Goal: Contribute content

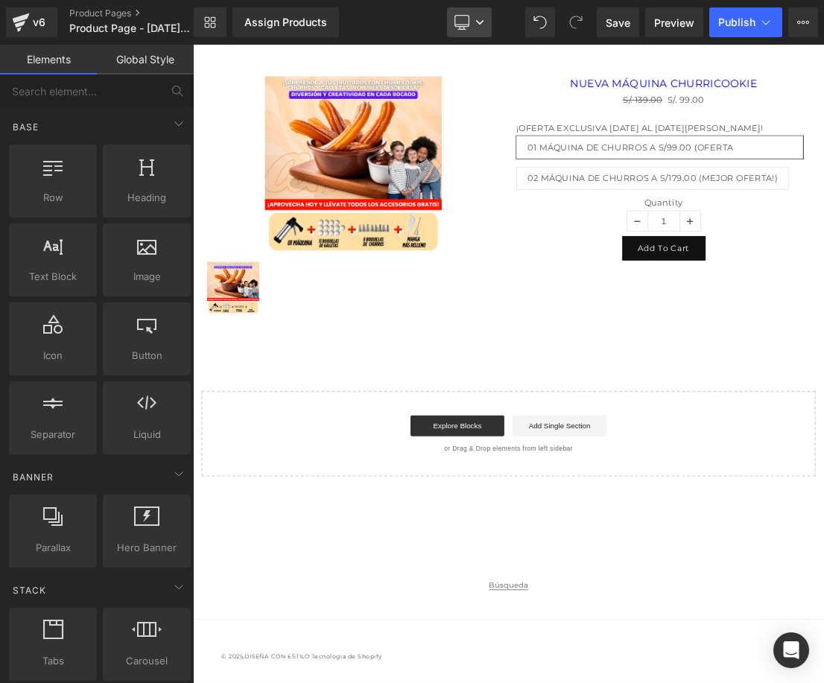
click at [460, 14] on link "Desktop" at bounding box center [469, 22] width 45 height 30
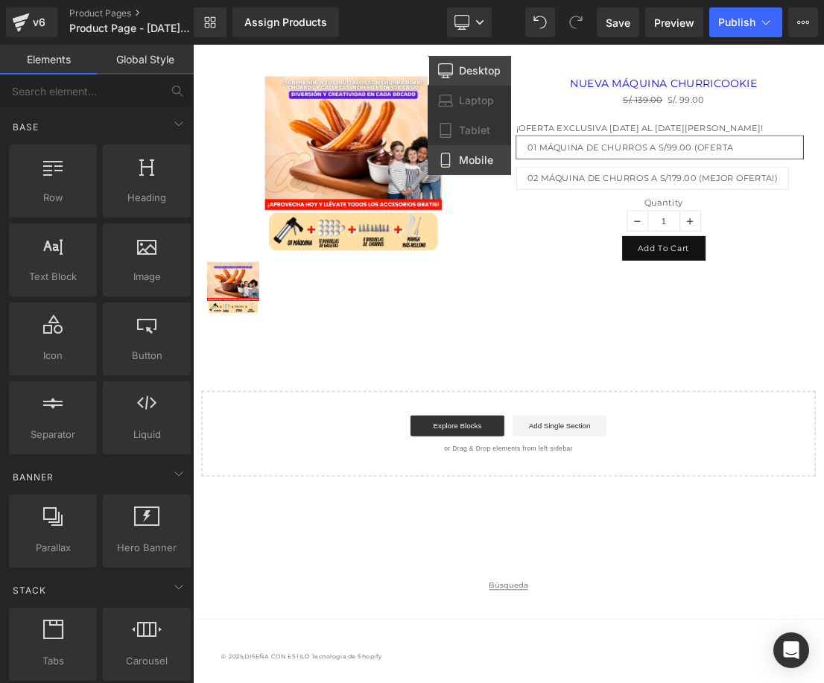
click at [451, 160] on icon at bounding box center [445, 160] width 15 height 15
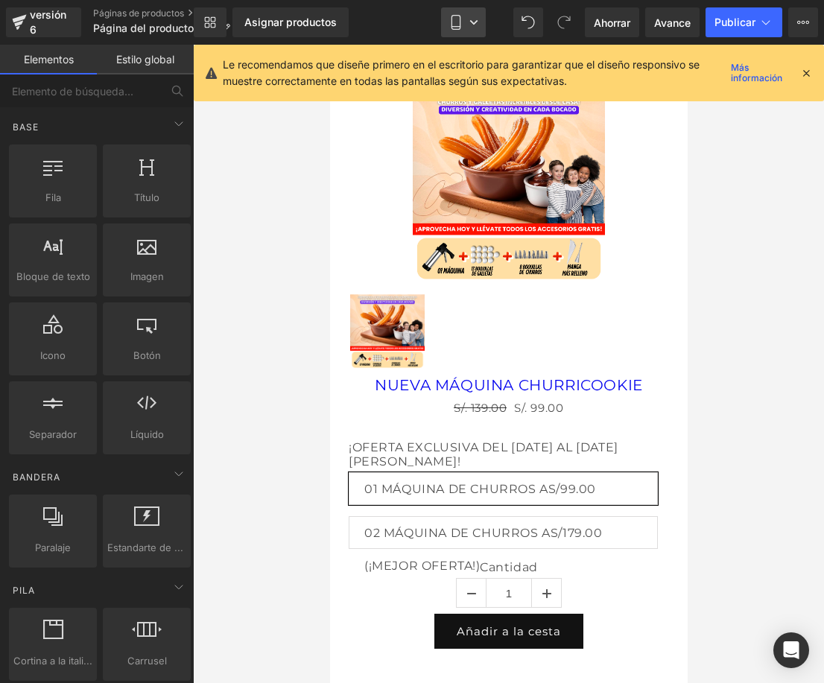
click at [454, 25] on icon at bounding box center [456, 22] width 15 height 15
click at [799, 75] on div "Le recomendamos que diseñe primero en el escritorio para garantizar que el dise…" at bounding box center [512, 73] width 578 height 33
click at [806, 74] on icon at bounding box center [806, 72] width 13 height 13
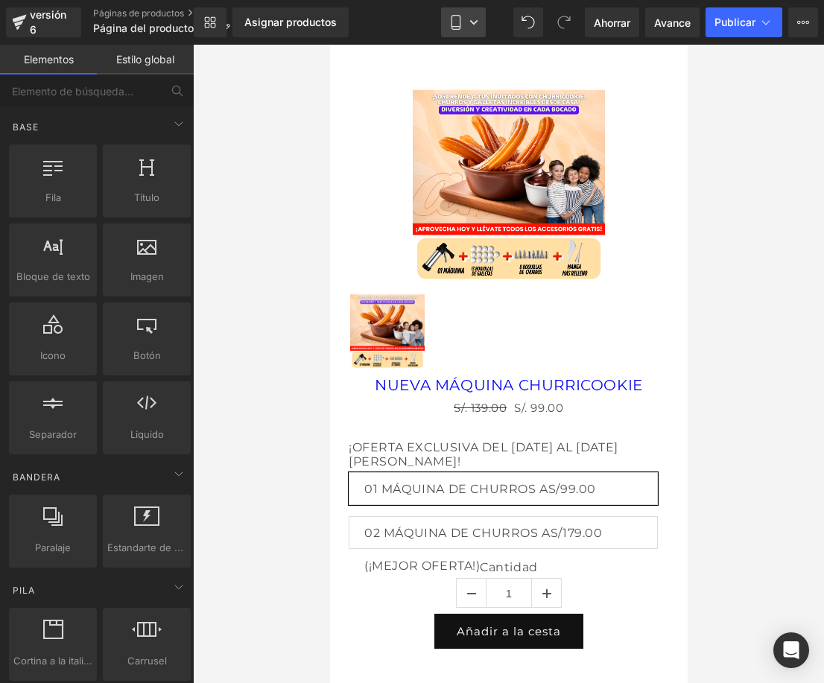
click at [470, 28] on link "Móvil" at bounding box center [463, 22] width 45 height 30
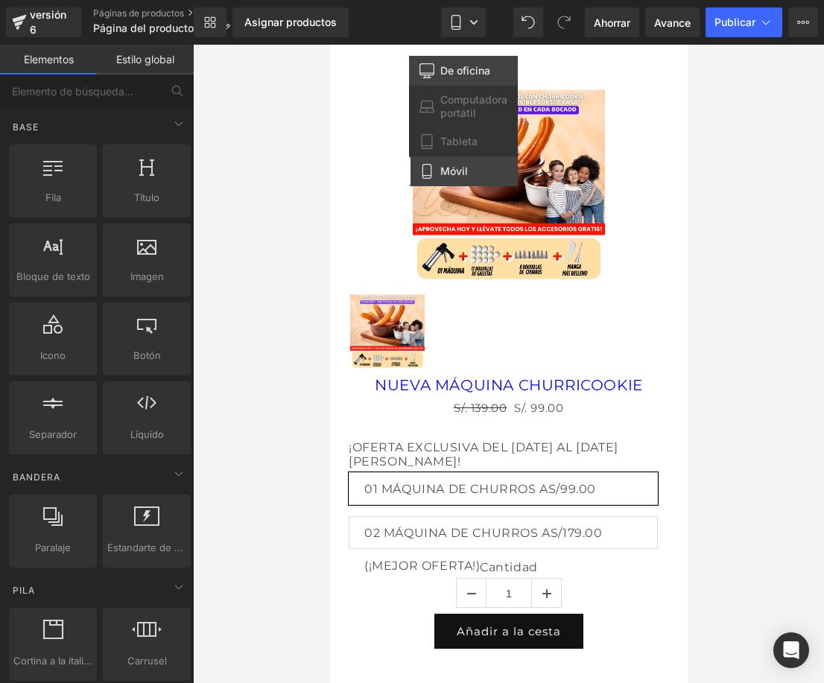
click at [465, 71] on font "De oficina" at bounding box center [465, 70] width 50 height 13
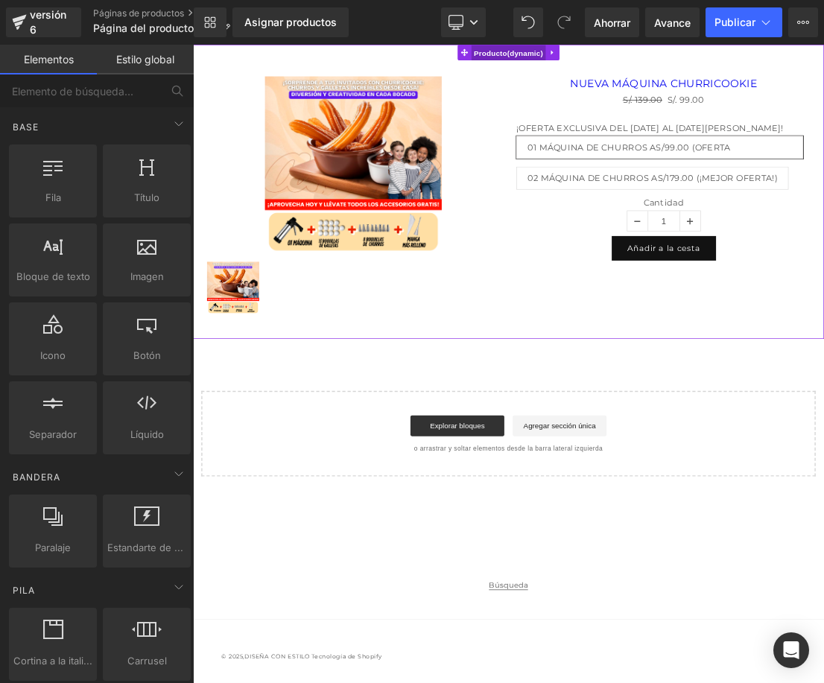
click at [673, 56] on span "Producto" at bounding box center [644, 56] width 107 height 22
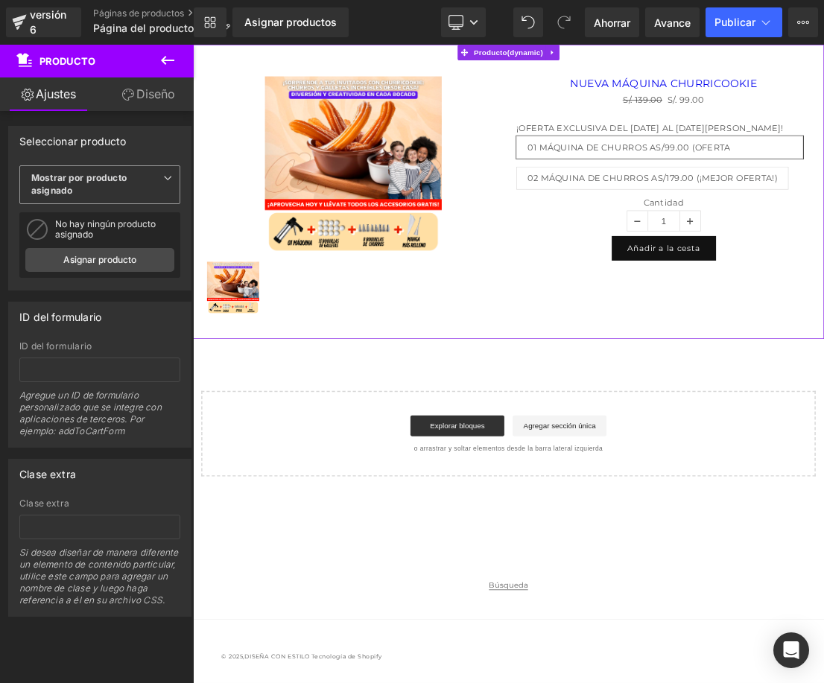
click at [113, 177] on font "Mostrar por producto asignado" at bounding box center [78, 184] width 95 height 24
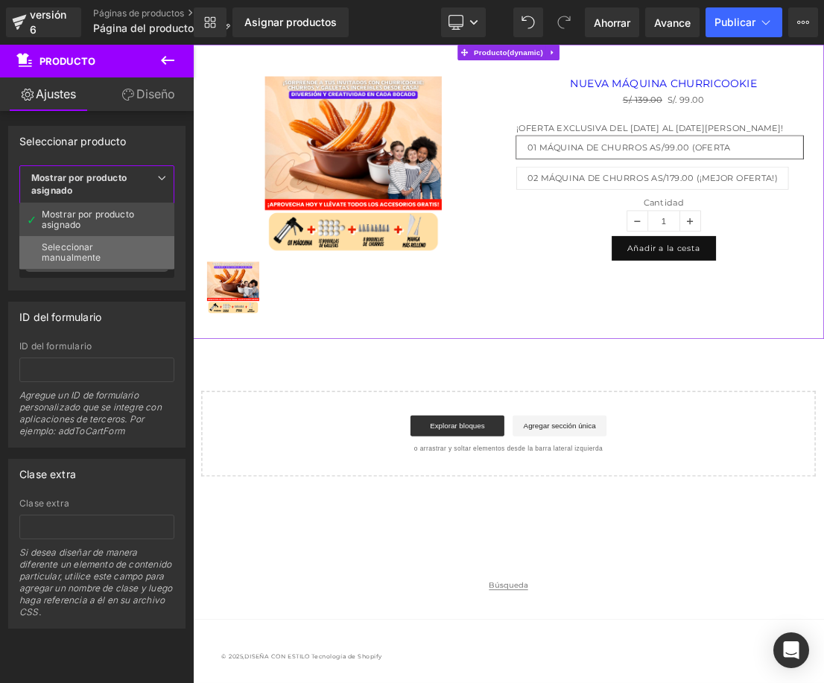
click at [96, 245] on div "Seleccionar manualmente" at bounding box center [97, 252] width 110 height 21
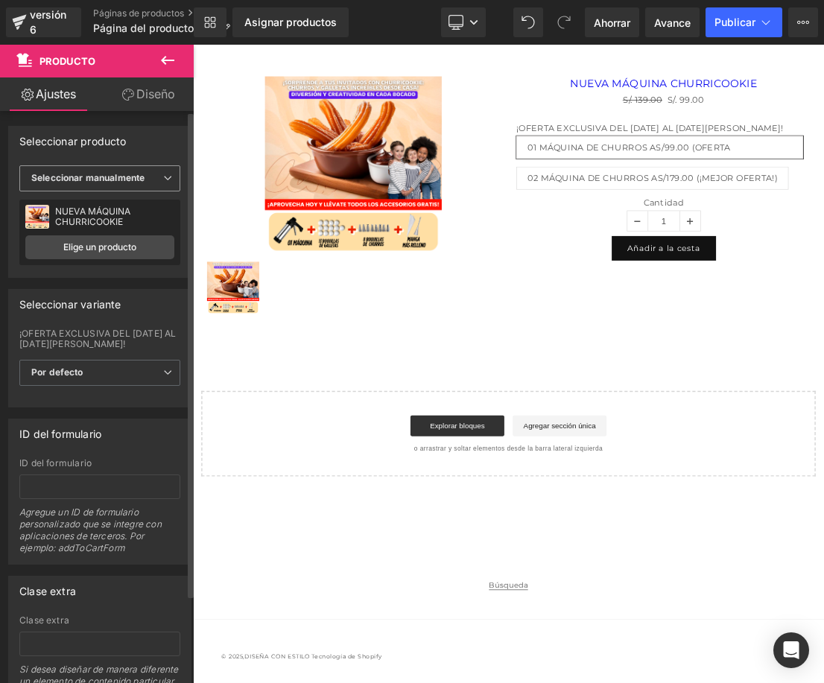
click at [124, 177] on font "Seleccionar manualmente" at bounding box center [87, 177] width 113 height 11
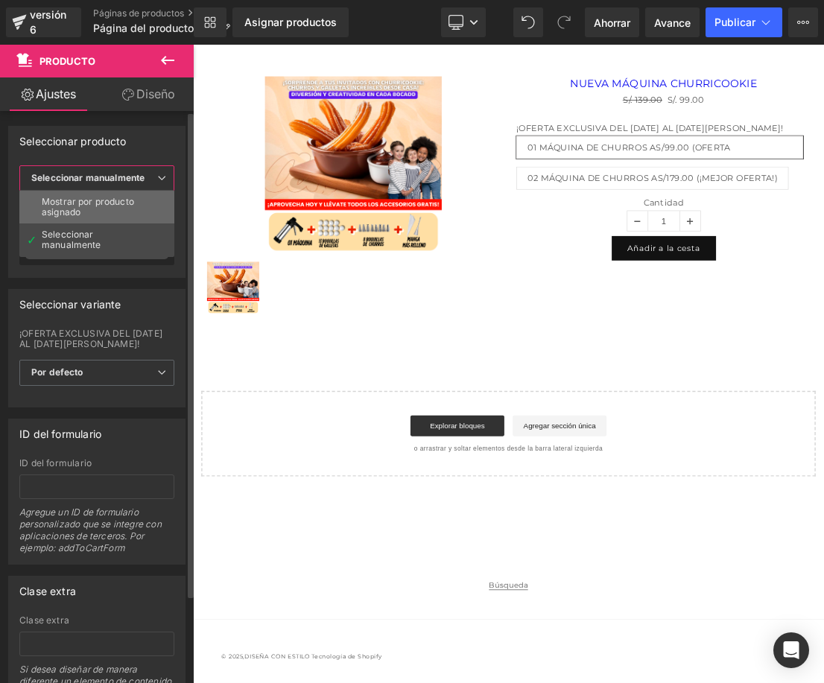
click at [113, 203] on font "Mostrar por producto asignado" at bounding box center [88, 207] width 92 height 22
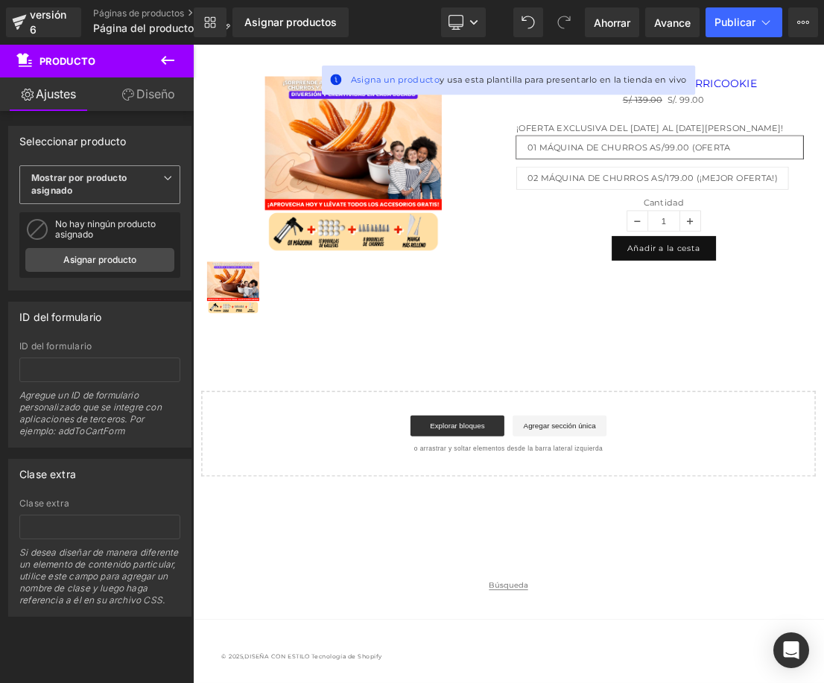
click at [137, 192] on span "Mostrar por producto asignado" at bounding box center [99, 184] width 161 height 39
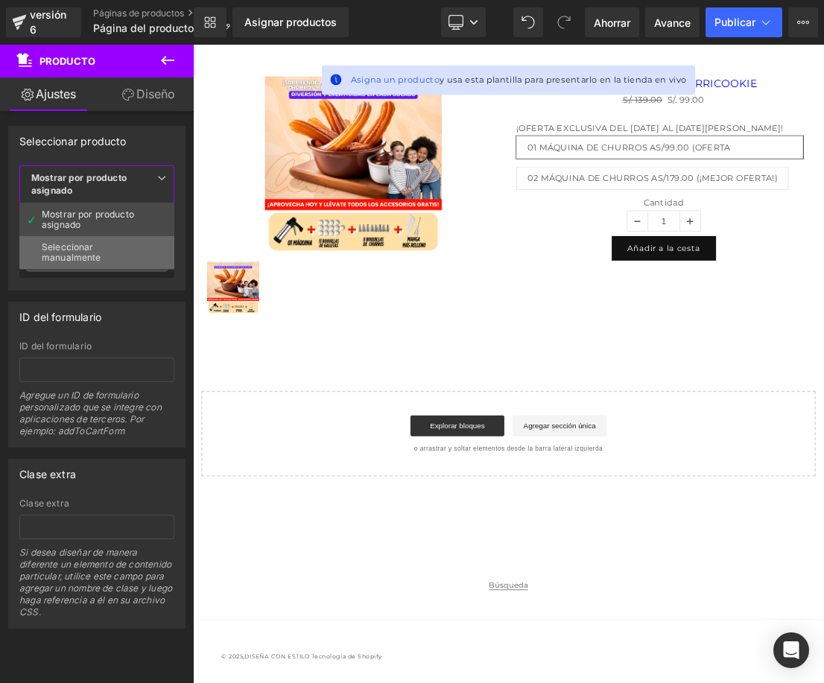
click at [122, 247] on div "Seleccionar manualmente" at bounding box center [97, 252] width 110 height 21
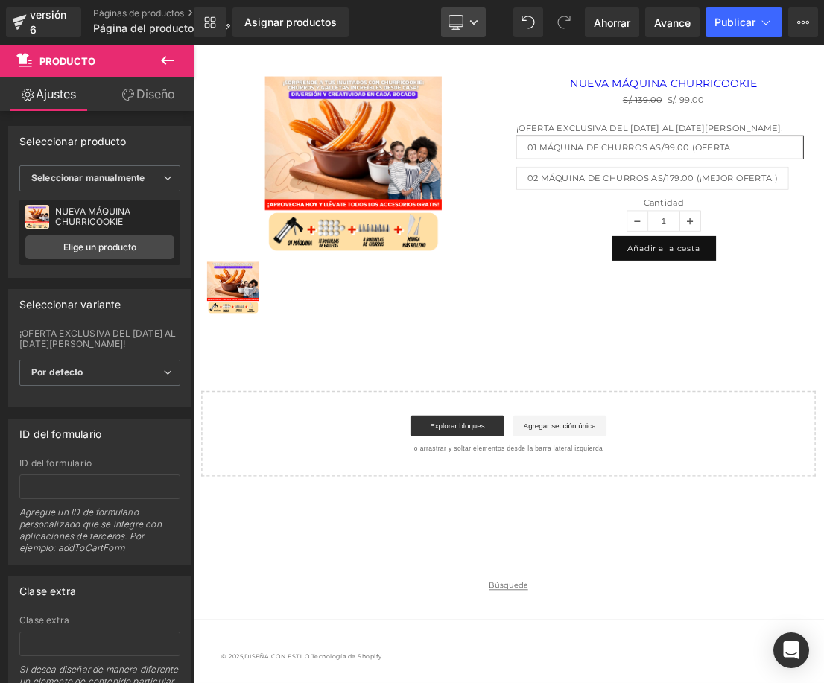
drag, startPoint x: 458, startPoint y: 19, endPoint x: 379, endPoint y: 13, distance: 79.9
click at [458, 19] on icon at bounding box center [456, 22] width 15 height 15
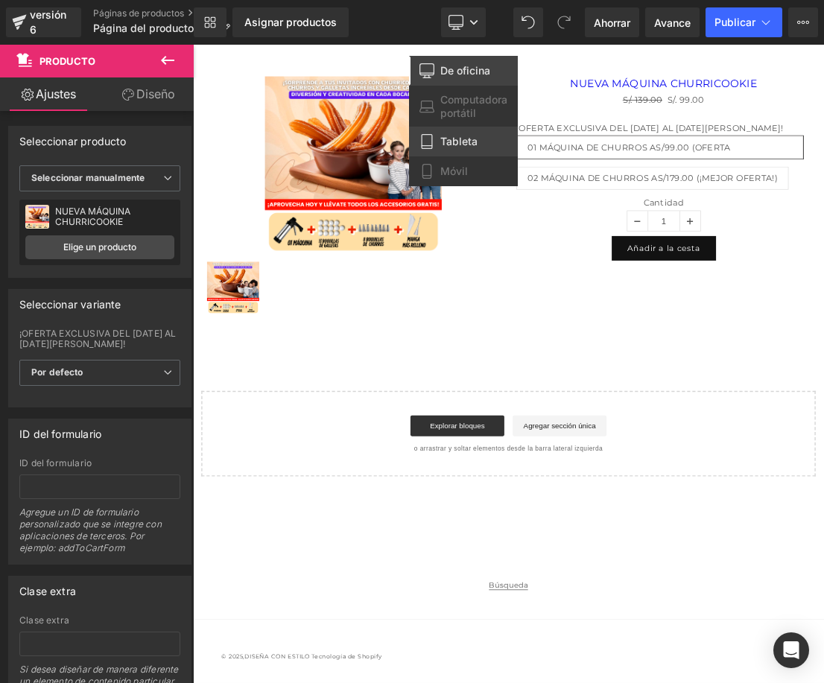
drag, startPoint x: 463, startPoint y: 154, endPoint x: 268, endPoint y: 113, distance: 198.8
click at [463, 154] on link "Tableta" at bounding box center [463, 142] width 109 height 30
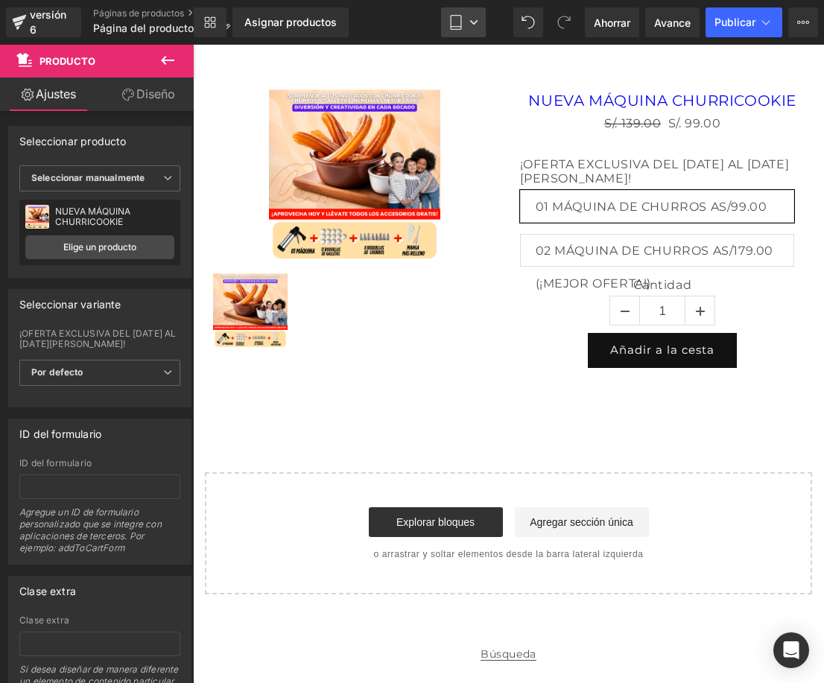
drag, startPoint x: 469, startPoint y: 28, endPoint x: 277, endPoint y: 8, distance: 192.6
click at [469, 28] on link "Tableta" at bounding box center [463, 22] width 45 height 30
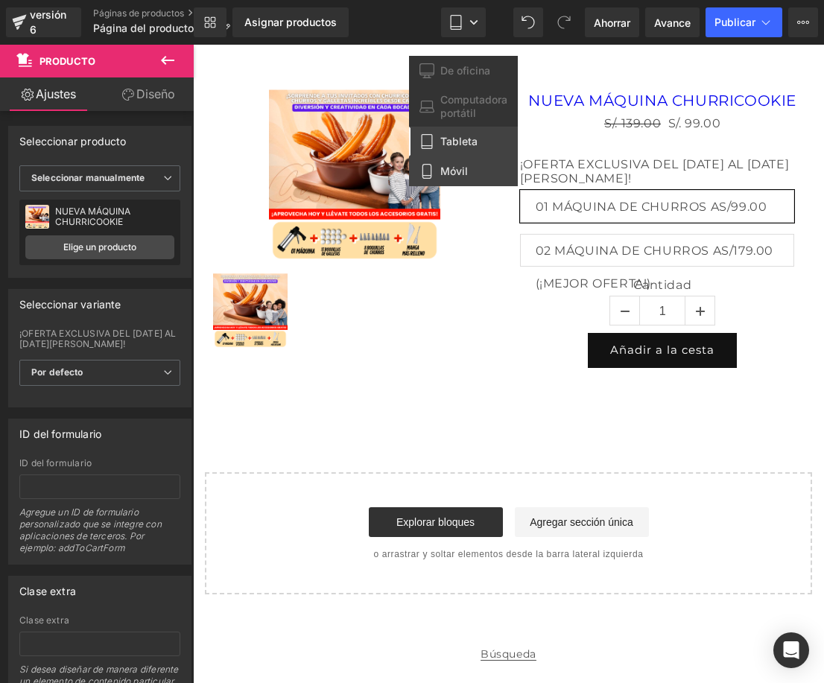
click at [476, 170] on link "Móvil" at bounding box center [463, 172] width 109 height 30
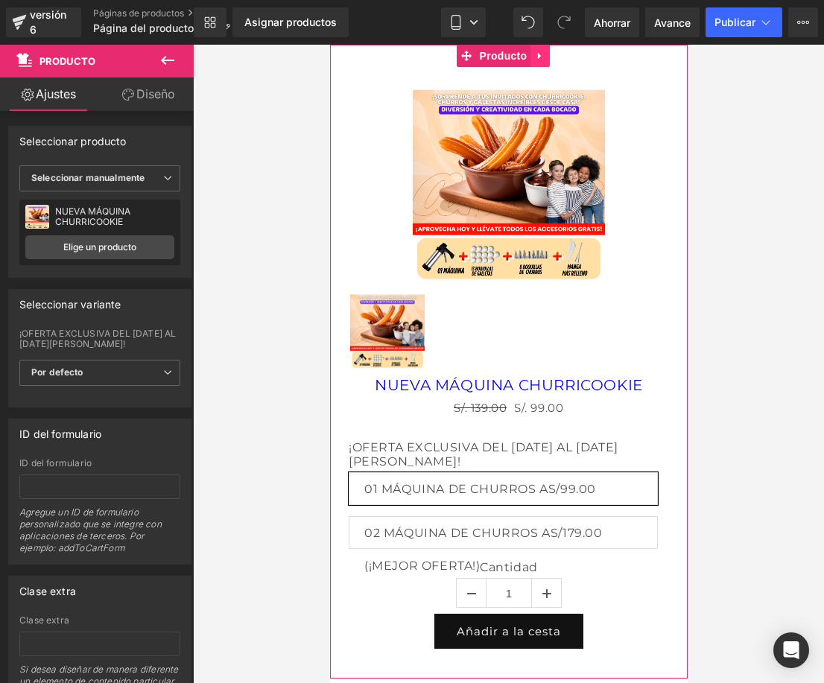
click at [545, 52] on link at bounding box center [539, 56] width 19 height 22
click at [549, 54] on icon at bounding box center [549, 56] width 10 height 10
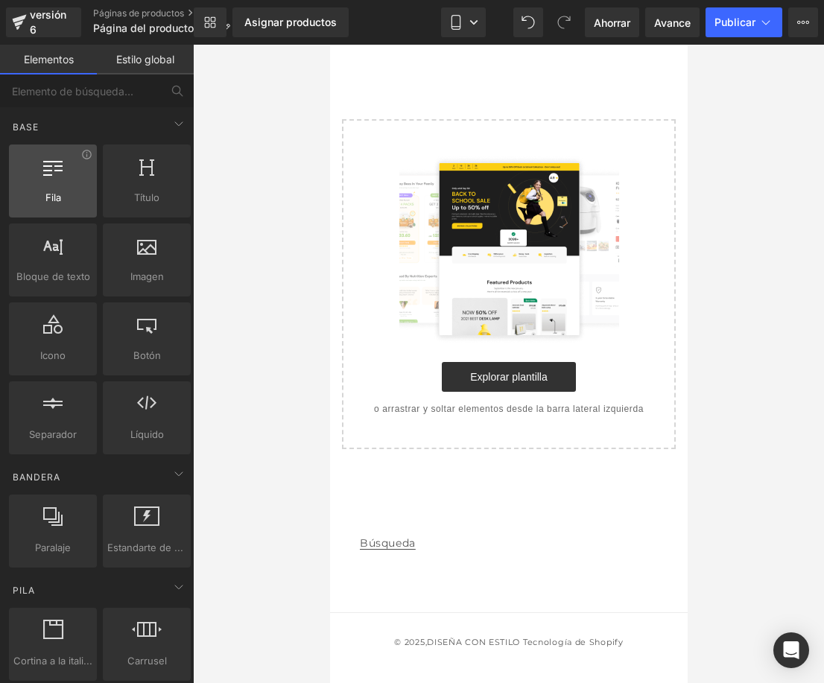
click at [62, 184] on div at bounding box center [52, 174] width 79 height 34
click at [38, 195] on span "Fila" at bounding box center [52, 198] width 79 height 16
click at [86, 157] on icon at bounding box center [86, 154] width 11 height 11
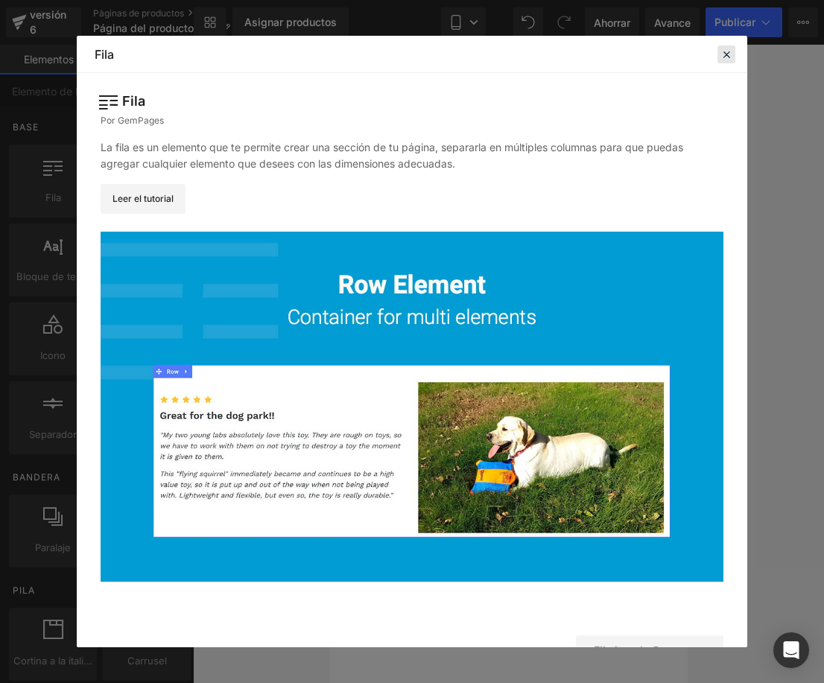
click at [722, 54] on icon at bounding box center [726, 54] width 13 height 13
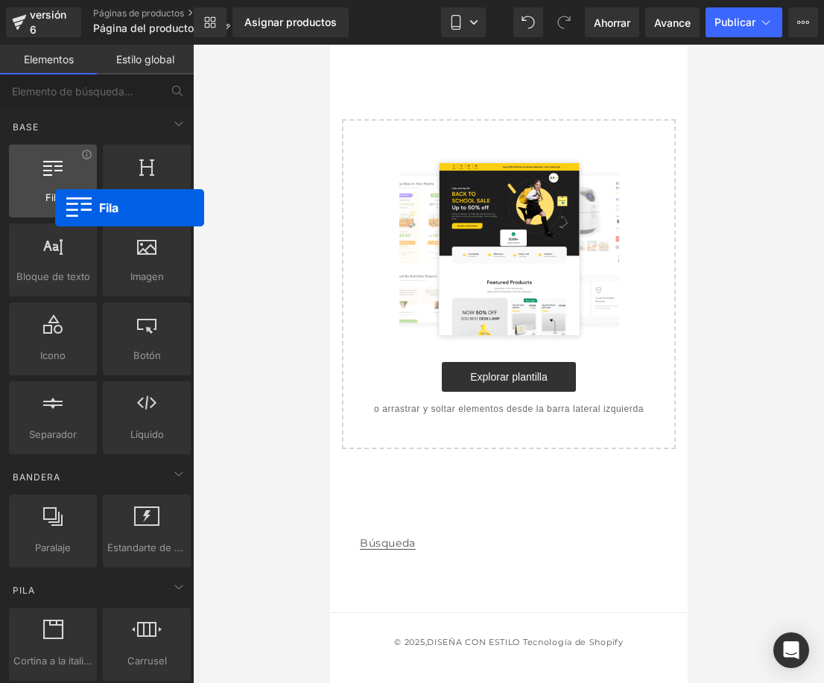
click at [55, 208] on div "Fila filas, columnas, diseños, div" at bounding box center [53, 181] width 88 height 73
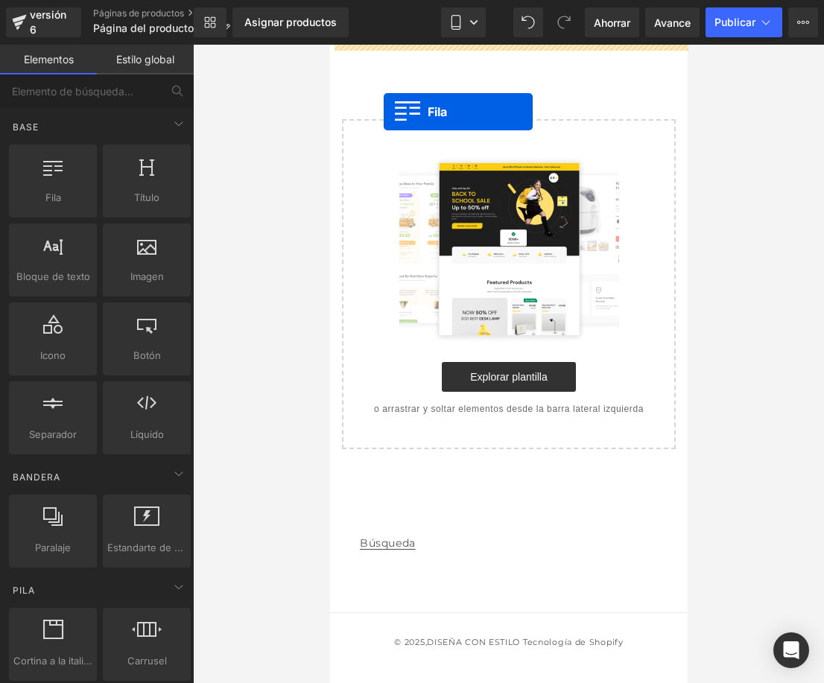
drag, startPoint x: 376, startPoint y: 236, endPoint x: 397, endPoint y: 102, distance: 135.2
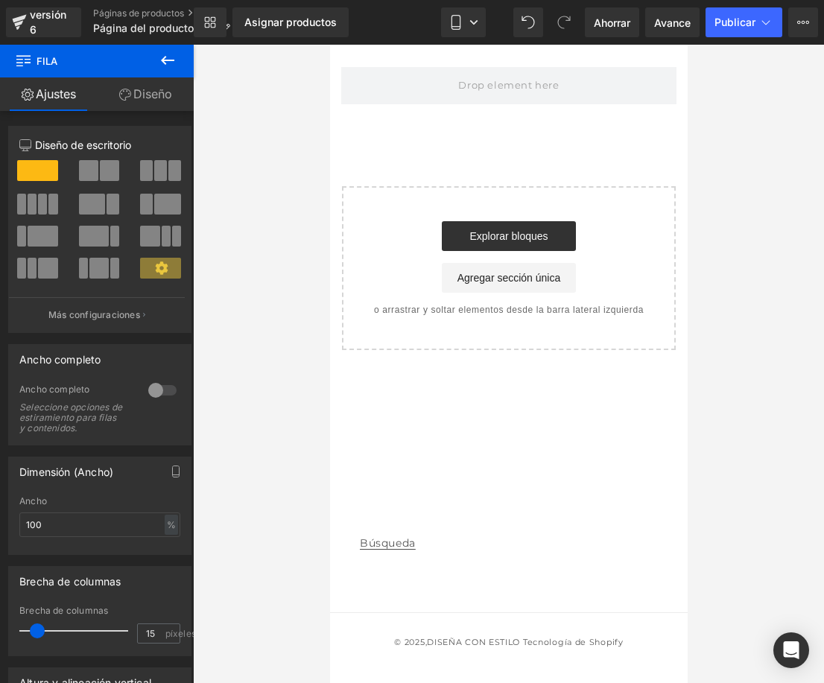
click at [177, 58] on button at bounding box center [168, 61] width 52 height 33
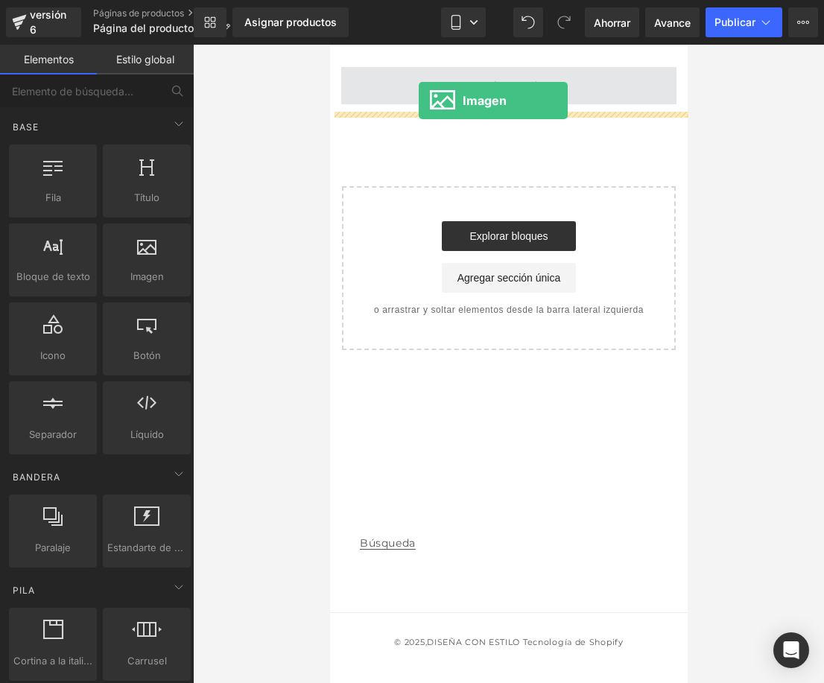
drag, startPoint x: 462, startPoint y: 309, endPoint x: 418, endPoint y: 100, distance: 214.0
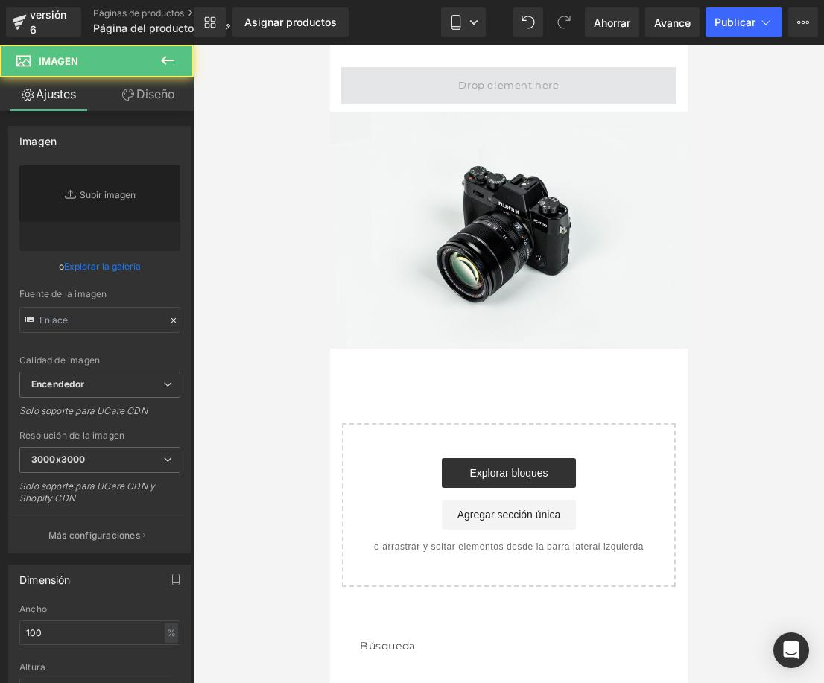
type input "//[DOMAIN_NAME][URL]"
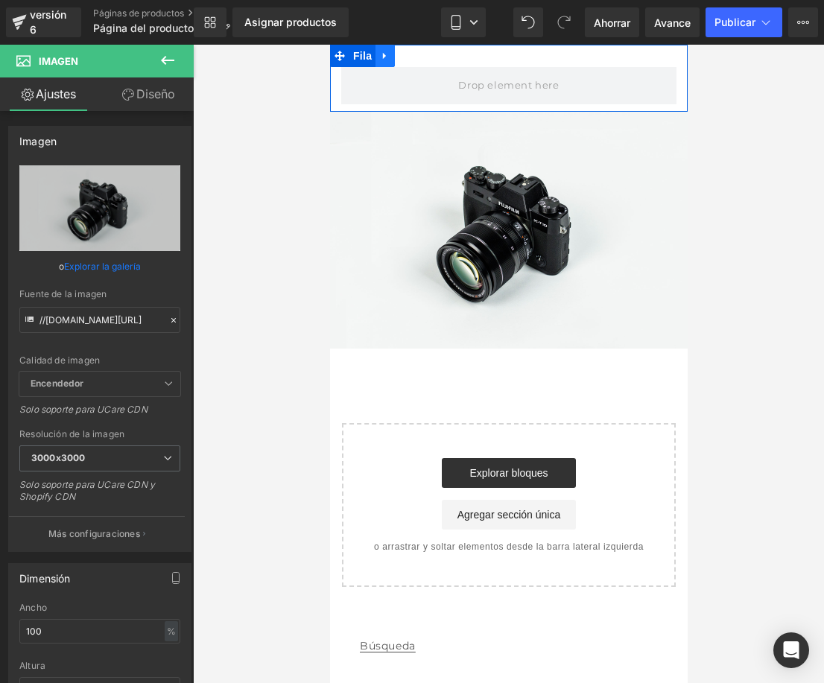
click at [383, 51] on icon at bounding box center [384, 56] width 10 height 11
click at [421, 57] on icon at bounding box center [423, 56] width 10 height 11
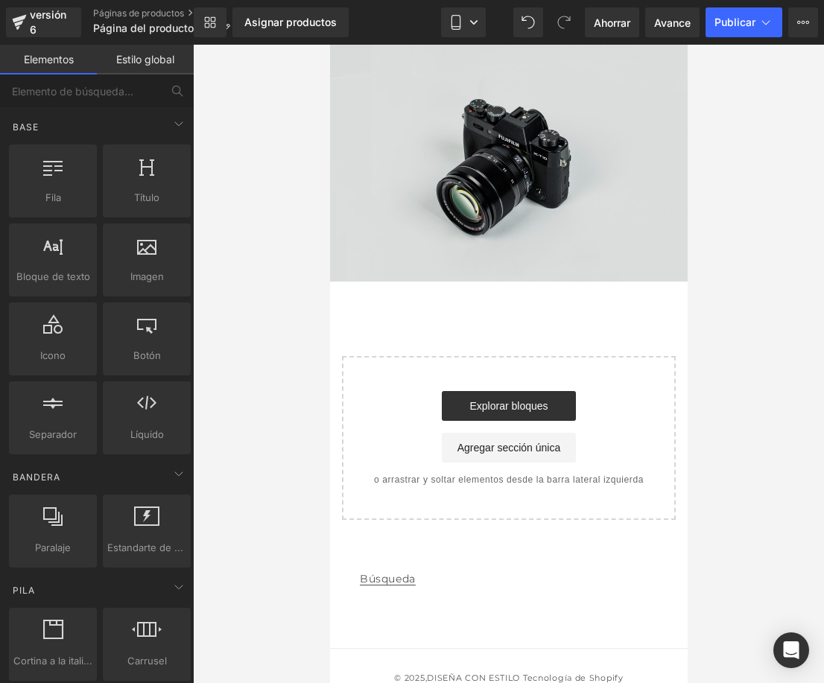
click at [478, 133] on img at bounding box center [508, 163] width 358 height 237
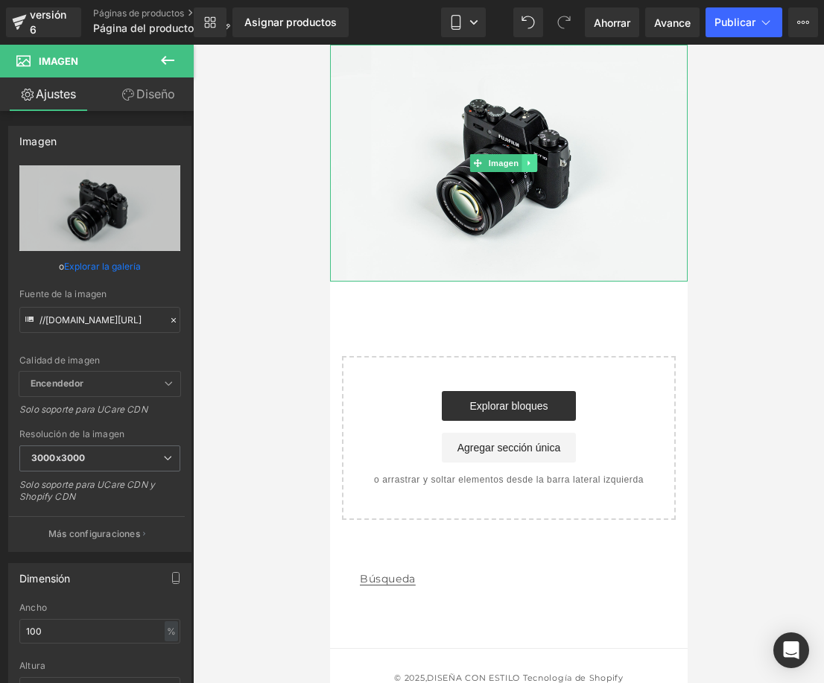
click at [526, 154] on link at bounding box center [529, 163] width 16 height 18
click at [536, 162] on icon at bounding box center [536, 163] width 8 height 8
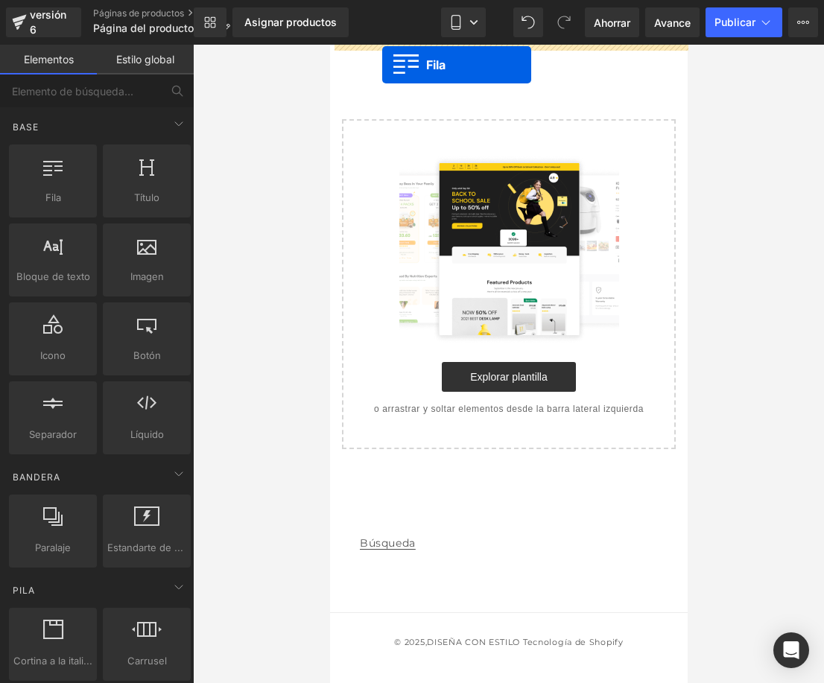
drag, startPoint x: 379, startPoint y: 218, endPoint x: 382, endPoint y: 65, distance: 153.6
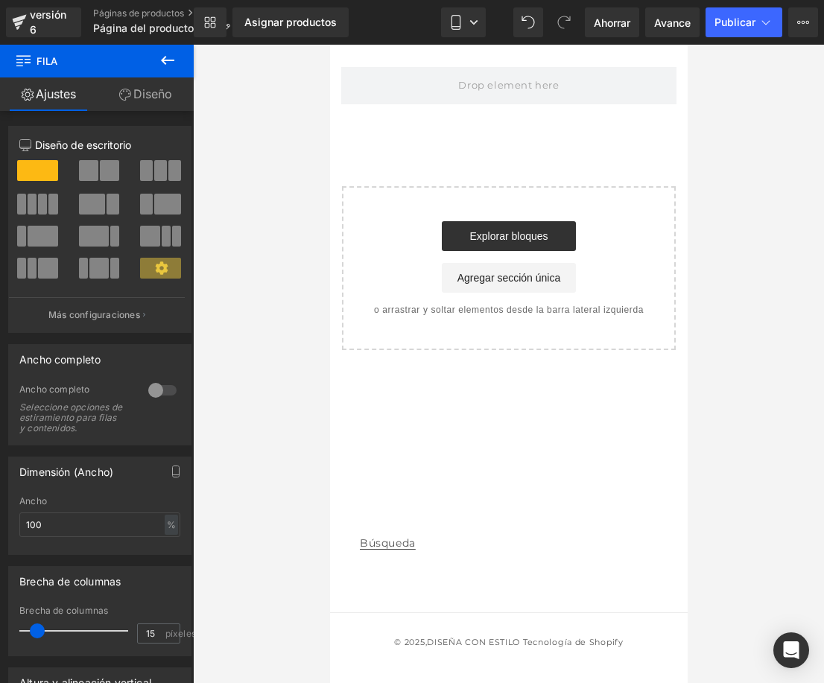
click at [163, 53] on icon at bounding box center [168, 60] width 18 height 18
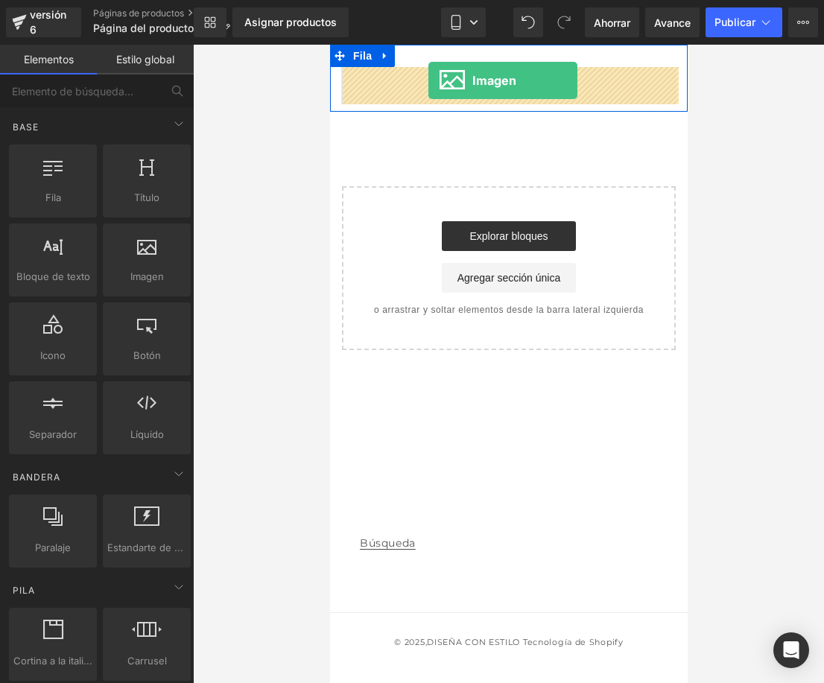
drag, startPoint x: 451, startPoint y: 320, endPoint x: 428, endPoint y: 80, distance: 241.1
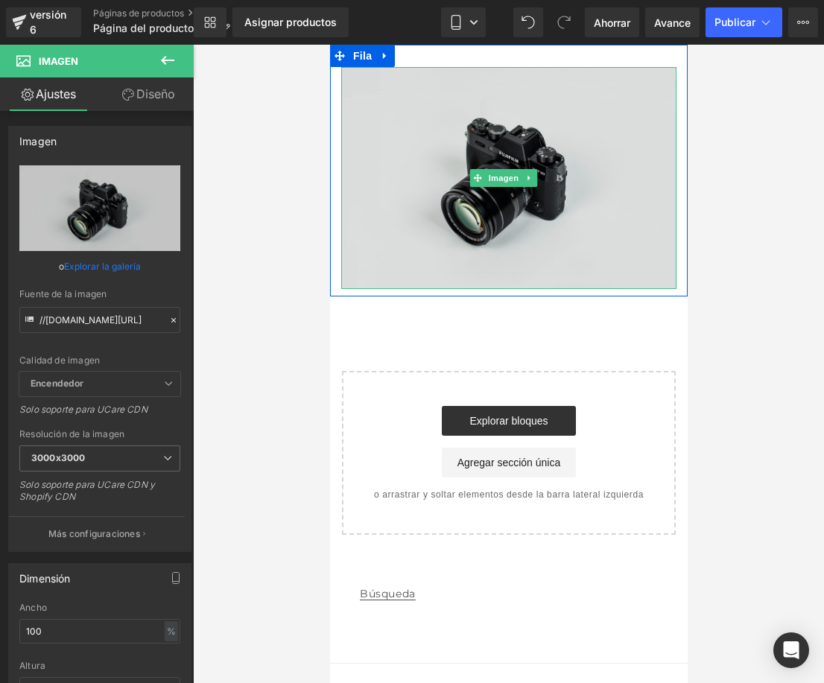
click at [405, 219] on img at bounding box center [508, 178] width 335 height 222
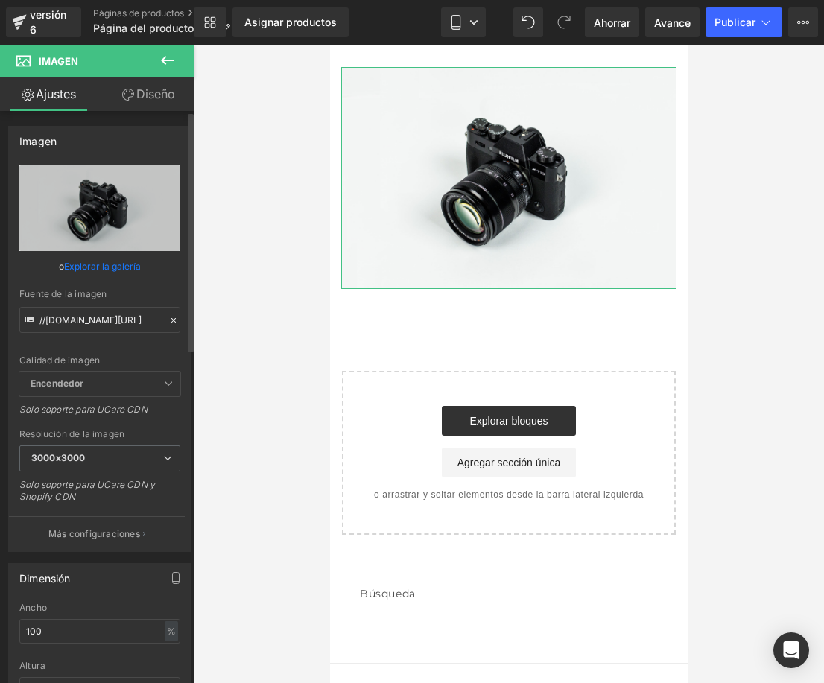
click at [95, 265] on font "Explorar la galería" at bounding box center [102, 266] width 77 height 11
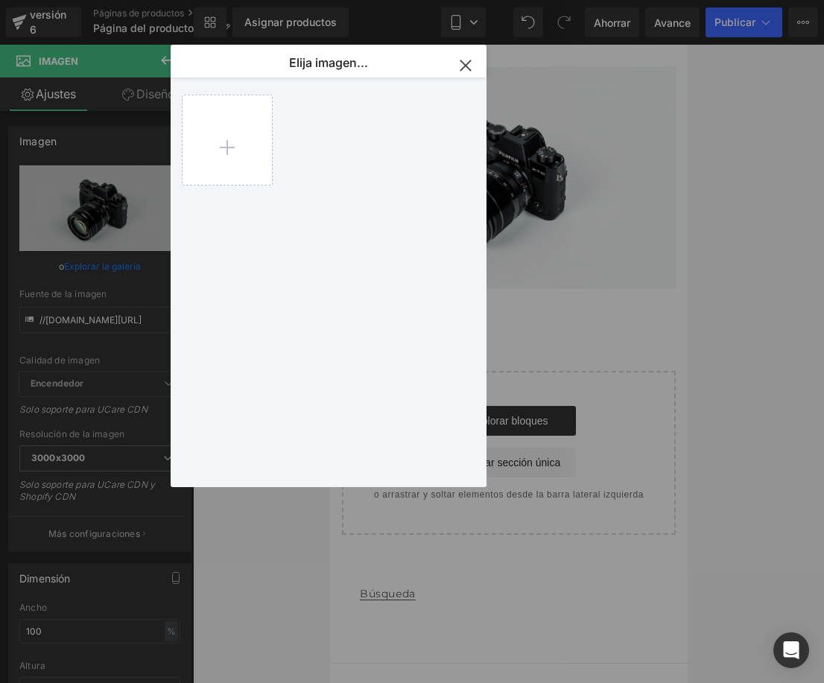
click at [470, 67] on icon "button" at bounding box center [466, 66] width 24 height 24
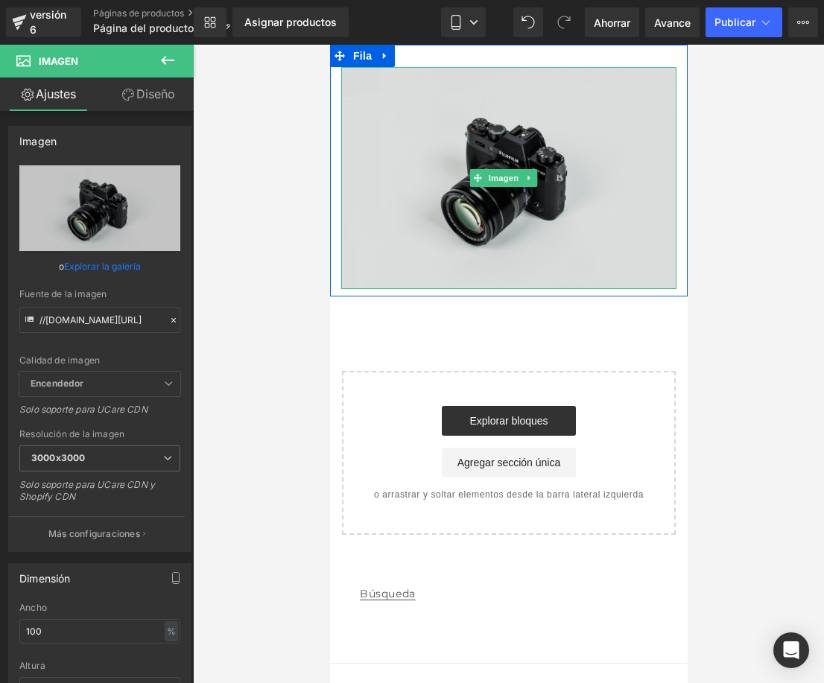
click at [478, 218] on img at bounding box center [508, 178] width 335 height 222
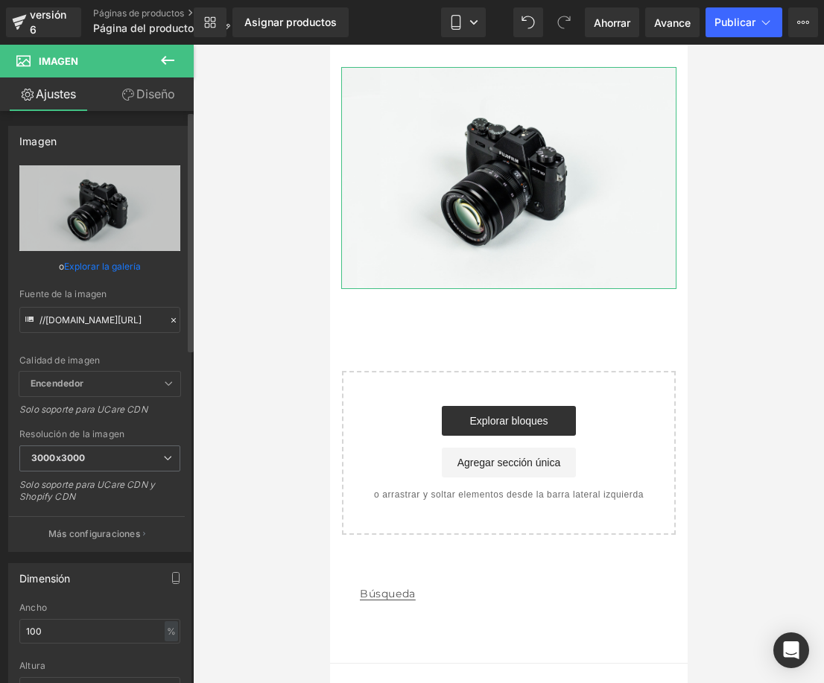
click at [90, 256] on link "Explorar la galería" at bounding box center [102, 266] width 77 height 26
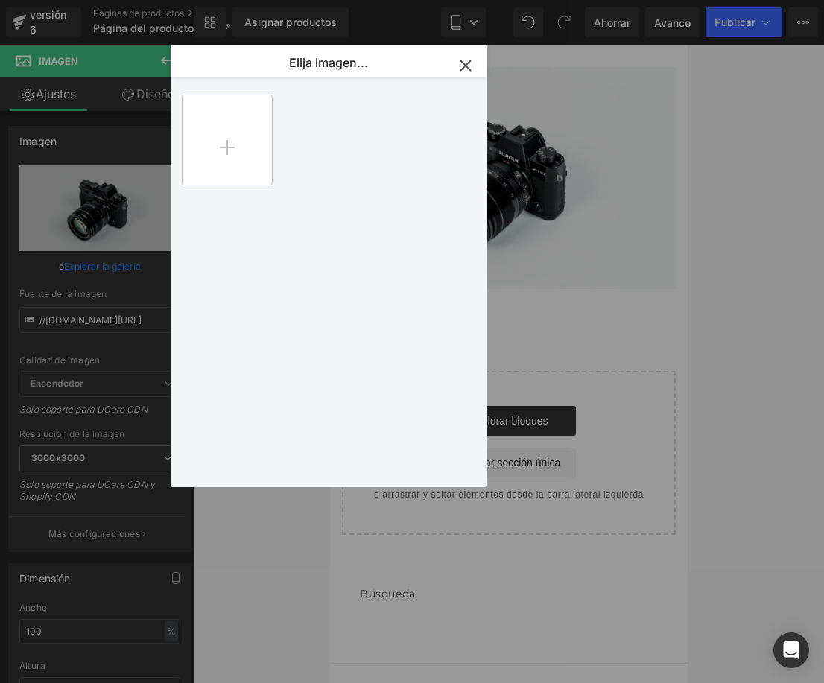
click at [254, 121] on input "file" at bounding box center [227, 139] width 89 height 89
type input "C:\fakepath\AT WORK (6).png"
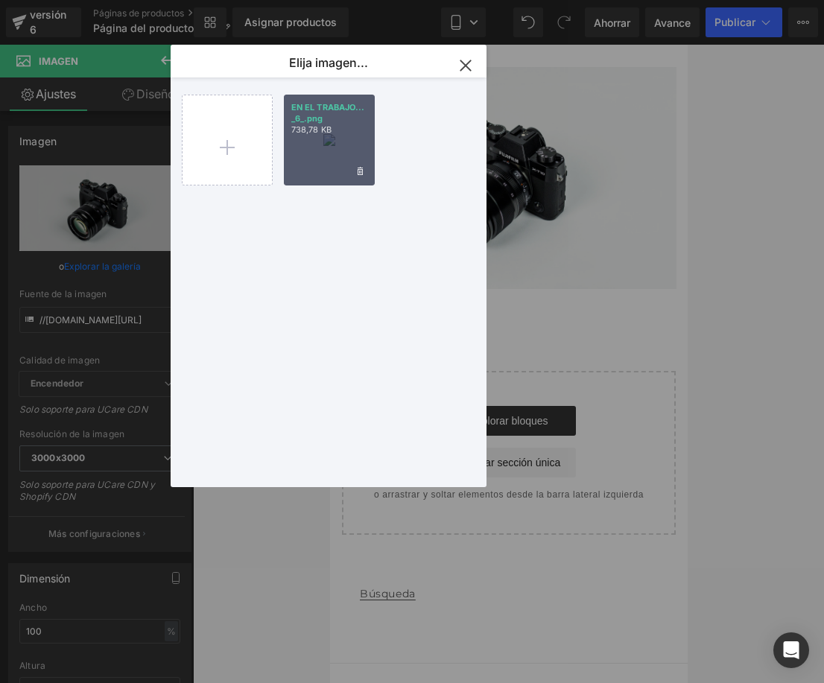
click at [335, 127] on p "738,78 KB" at bounding box center [329, 129] width 76 height 11
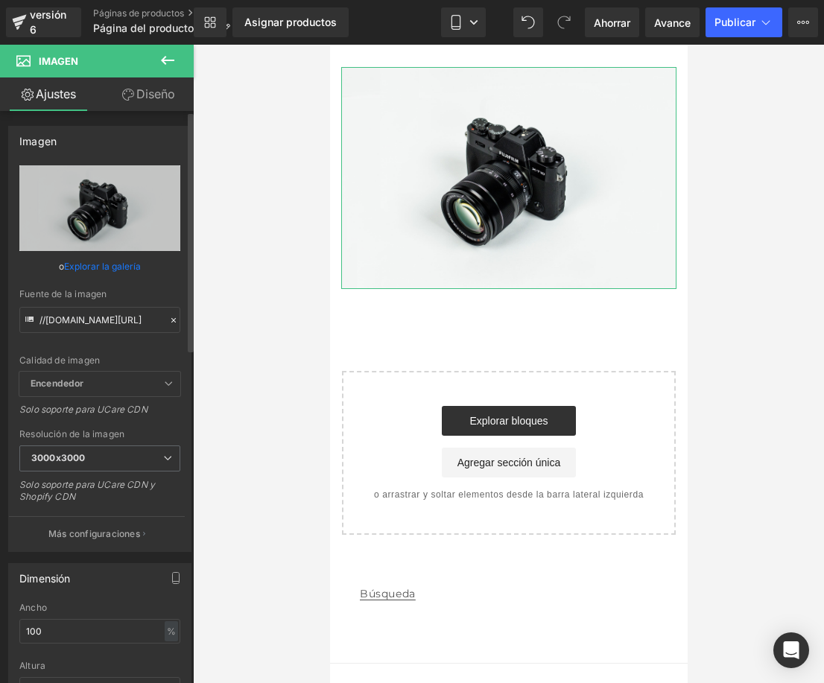
click at [111, 268] on font "Explorar la galería" at bounding box center [102, 266] width 77 height 11
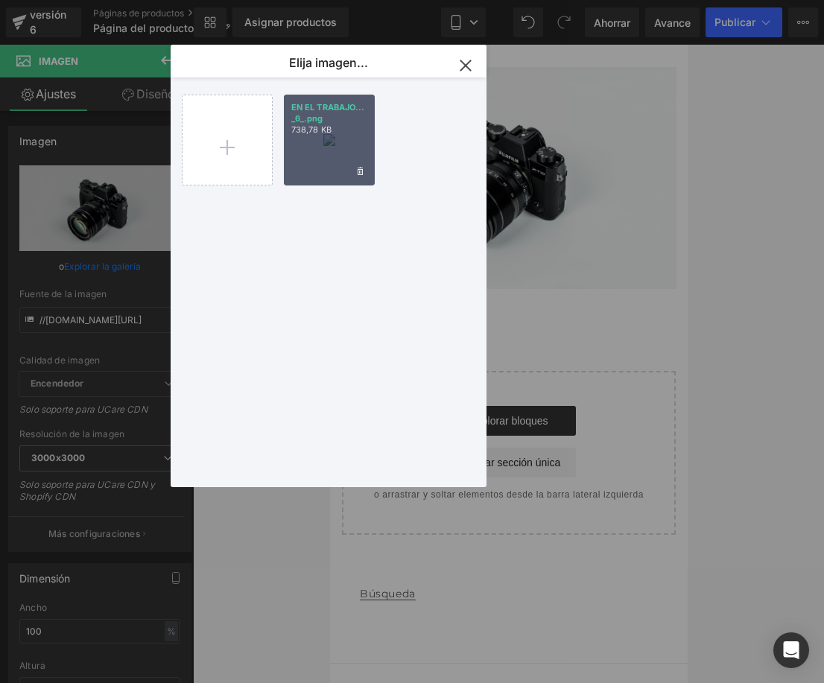
click at [318, 134] on font "738,78 KB" at bounding box center [311, 129] width 40 height 10
type input "[URL][DOMAIN_NAME]"
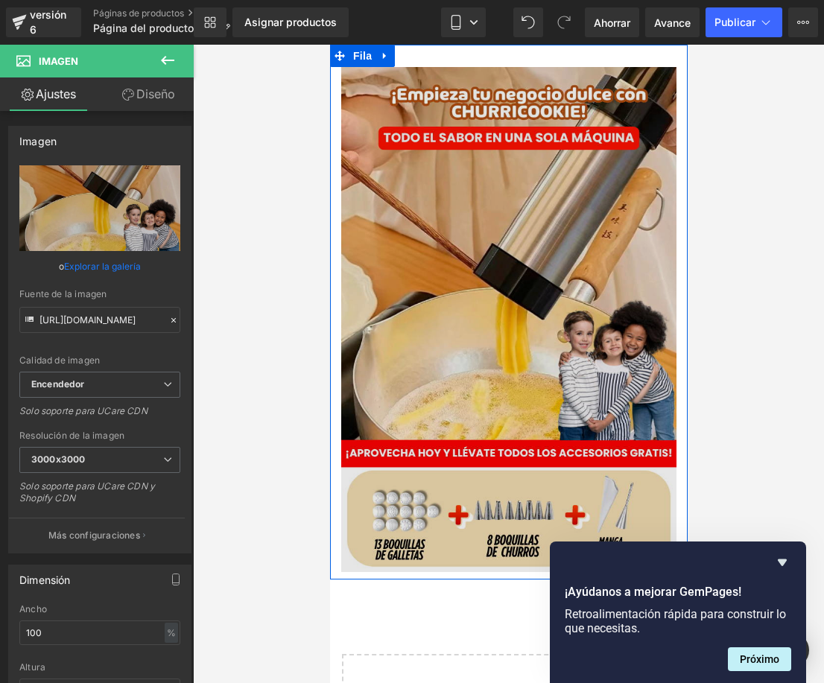
drag, startPoint x: 415, startPoint y: 320, endPoint x: 373, endPoint y: 291, distance: 51.1
click at [415, 320] on img at bounding box center [508, 319] width 335 height 505
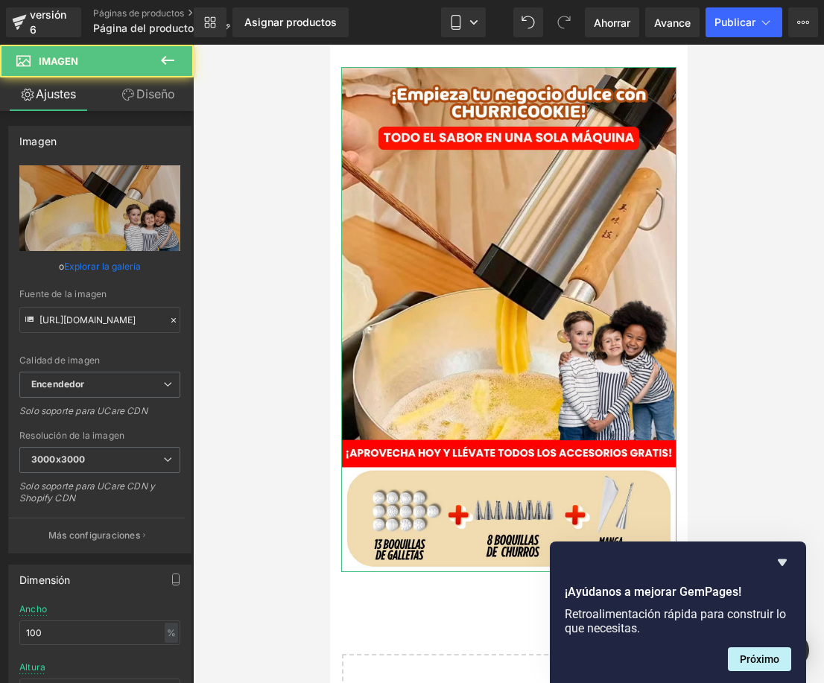
click at [133, 100] on icon at bounding box center [128, 95] width 12 height 12
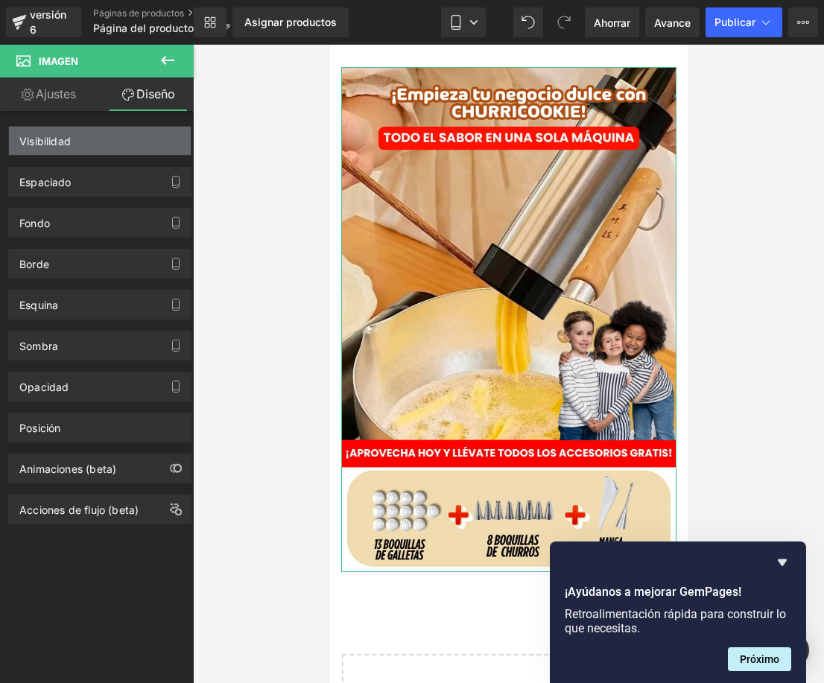
click at [96, 148] on div "Visibilidad" at bounding box center [100, 141] width 182 height 28
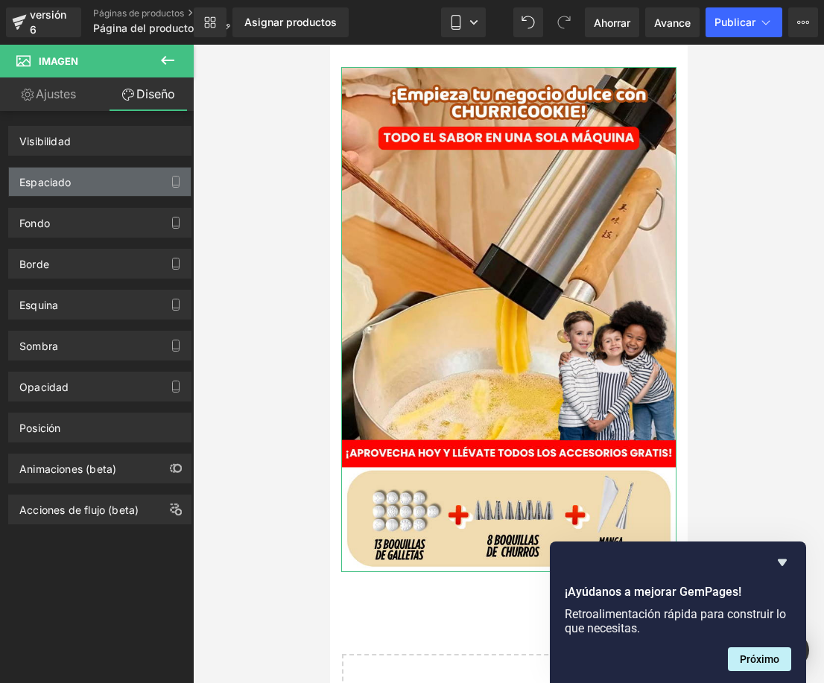
click at [95, 181] on div "Espaciado" at bounding box center [100, 182] width 182 height 28
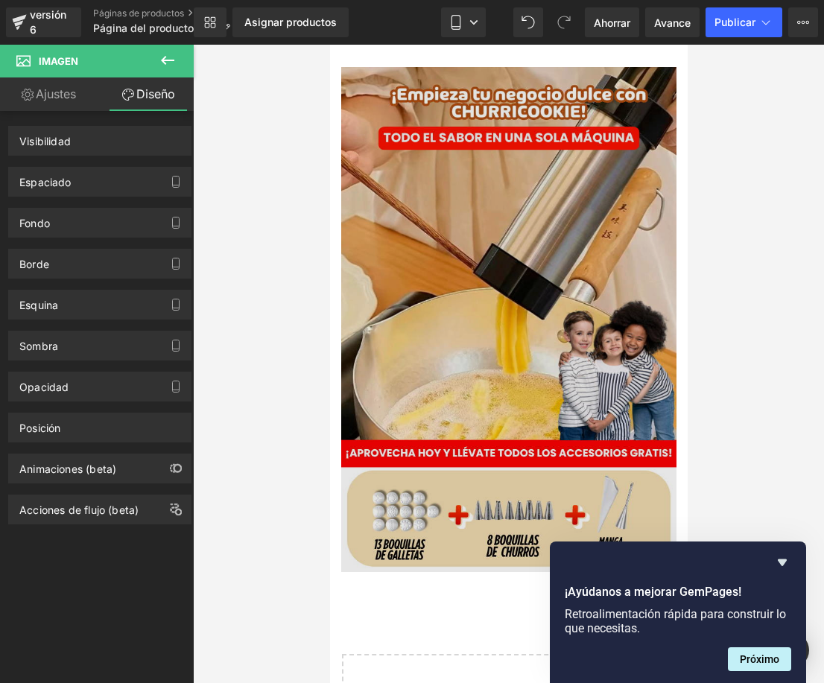
click at [405, 244] on img at bounding box center [508, 319] width 335 height 505
